Goal: Navigation & Orientation: Understand site structure

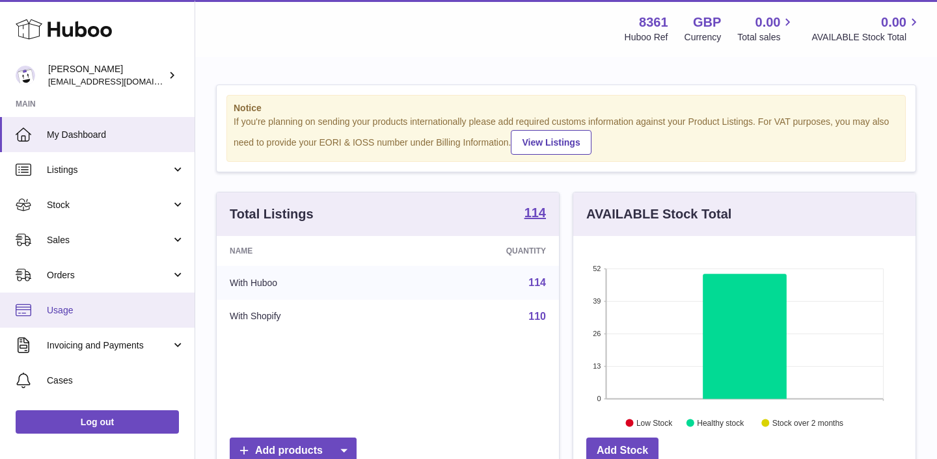
scroll to position [96, 0]
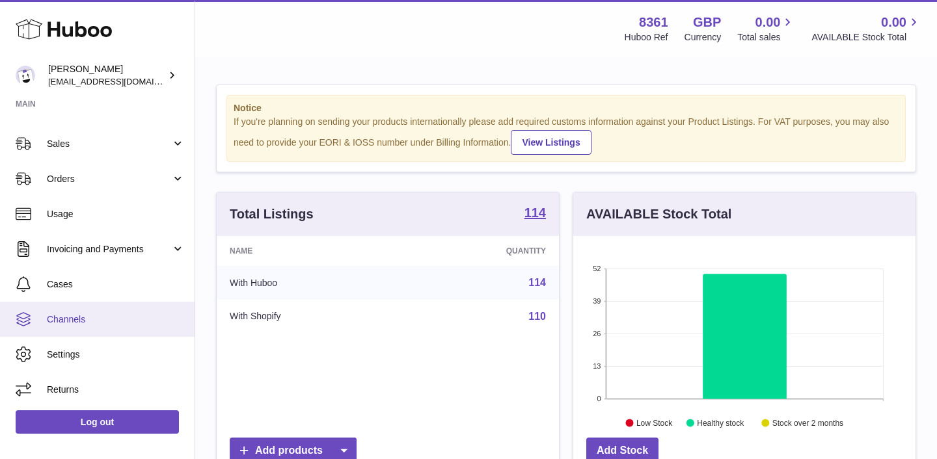
click at [110, 321] on span "Channels" at bounding box center [116, 320] width 138 height 12
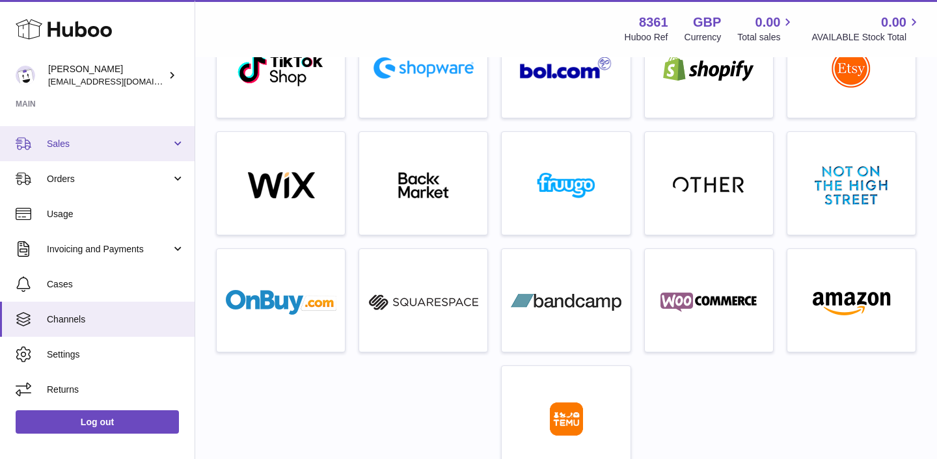
scroll to position [393, 0]
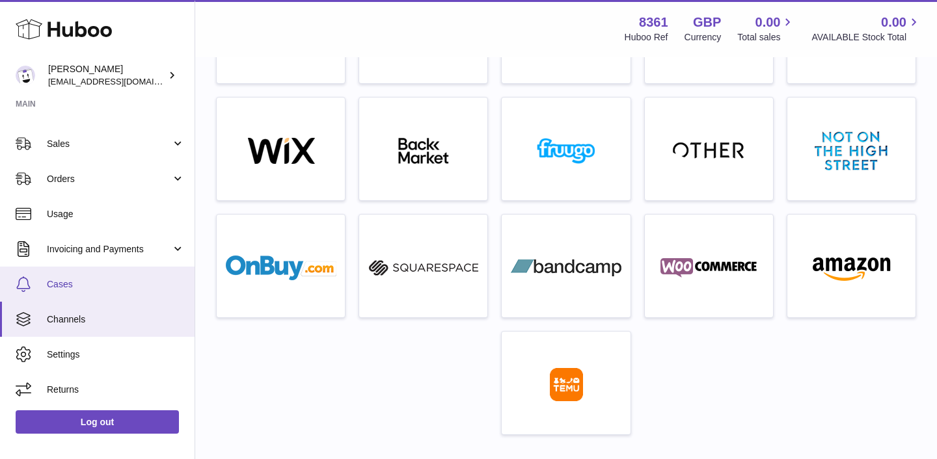
click at [70, 296] on link "Cases" at bounding box center [97, 284] width 195 height 35
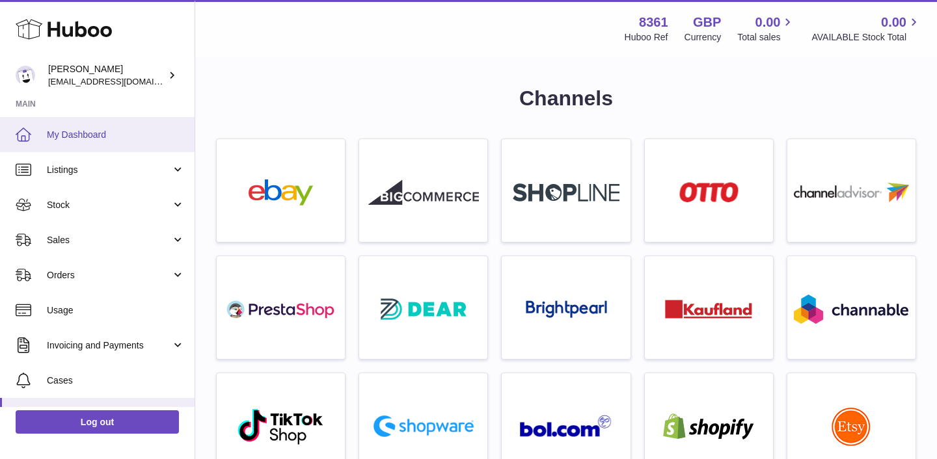
click at [124, 129] on span "My Dashboard" at bounding box center [116, 135] width 138 height 12
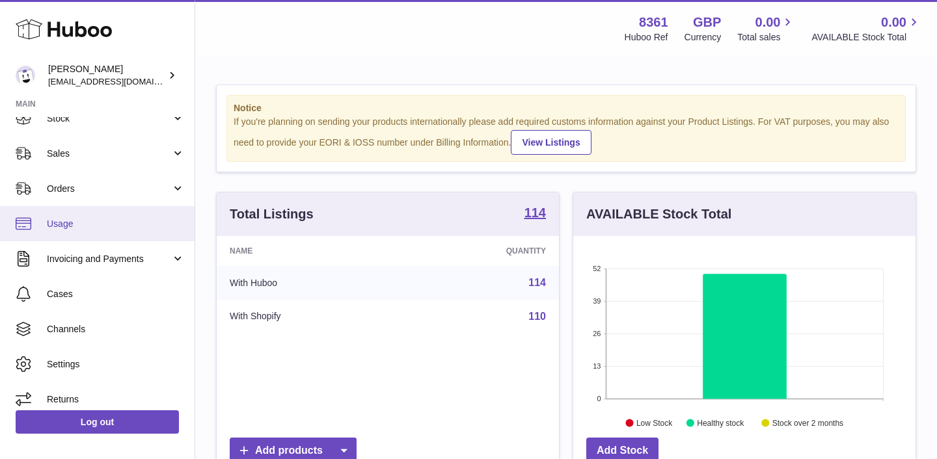
scroll to position [96, 0]
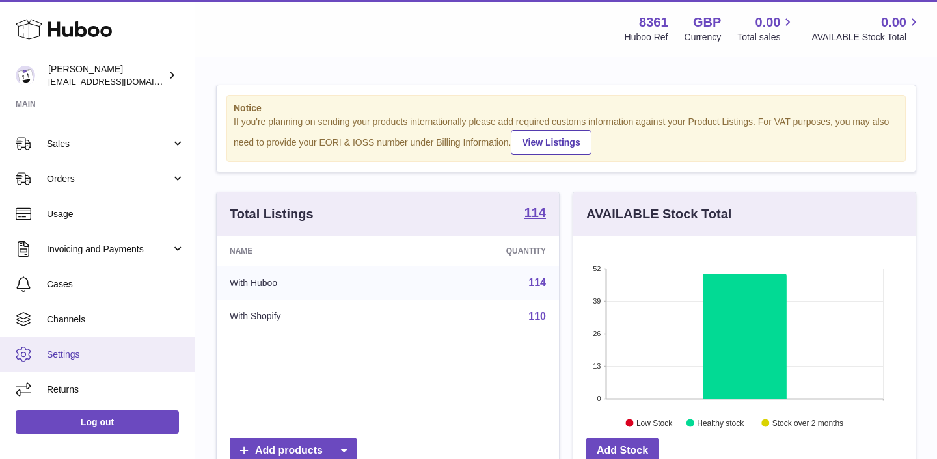
click at [80, 370] on link "Settings" at bounding box center [97, 354] width 195 height 35
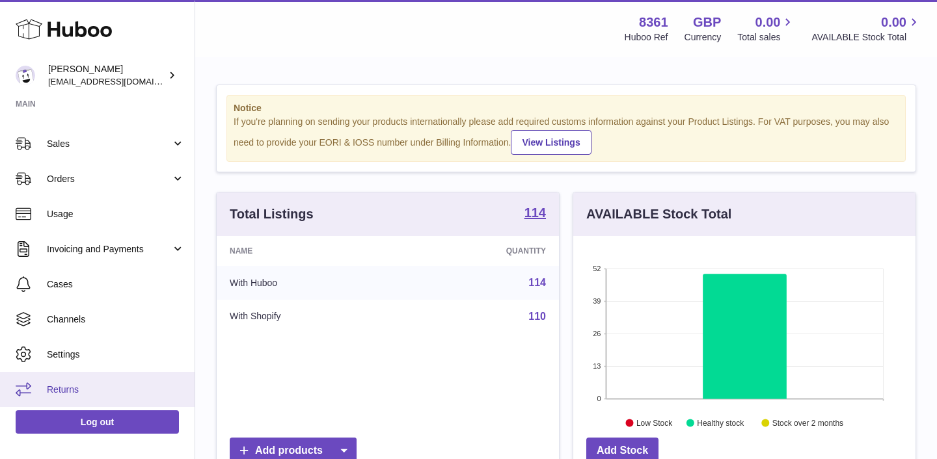
click at [75, 390] on span "Returns" at bounding box center [116, 390] width 138 height 12
